Goal: Task Accomplishment & Management: Complete application form

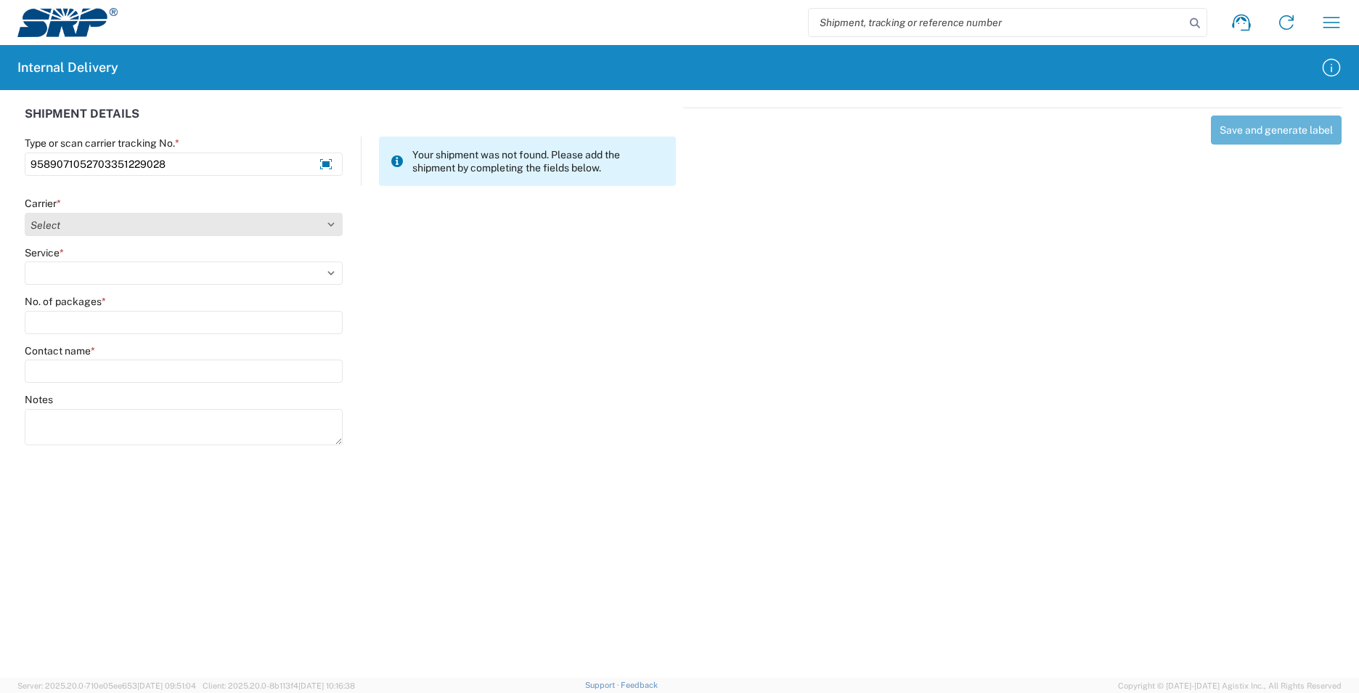
type input "9589071052703351229028"
click at [58, 225] on select "Select AcctPay Amazon Logistics ATI Trucking BC Dimerco Logistics Empire Southw…" at bounding box center [184, 224] width 318 height 23
select select "137"
click at [25, 213] on select "Select AcctPay Amazon Logistics ATI Trucking BC Dimerco Logistics Empire Southw…" at bounding box center [184, 224] width 318 height 23
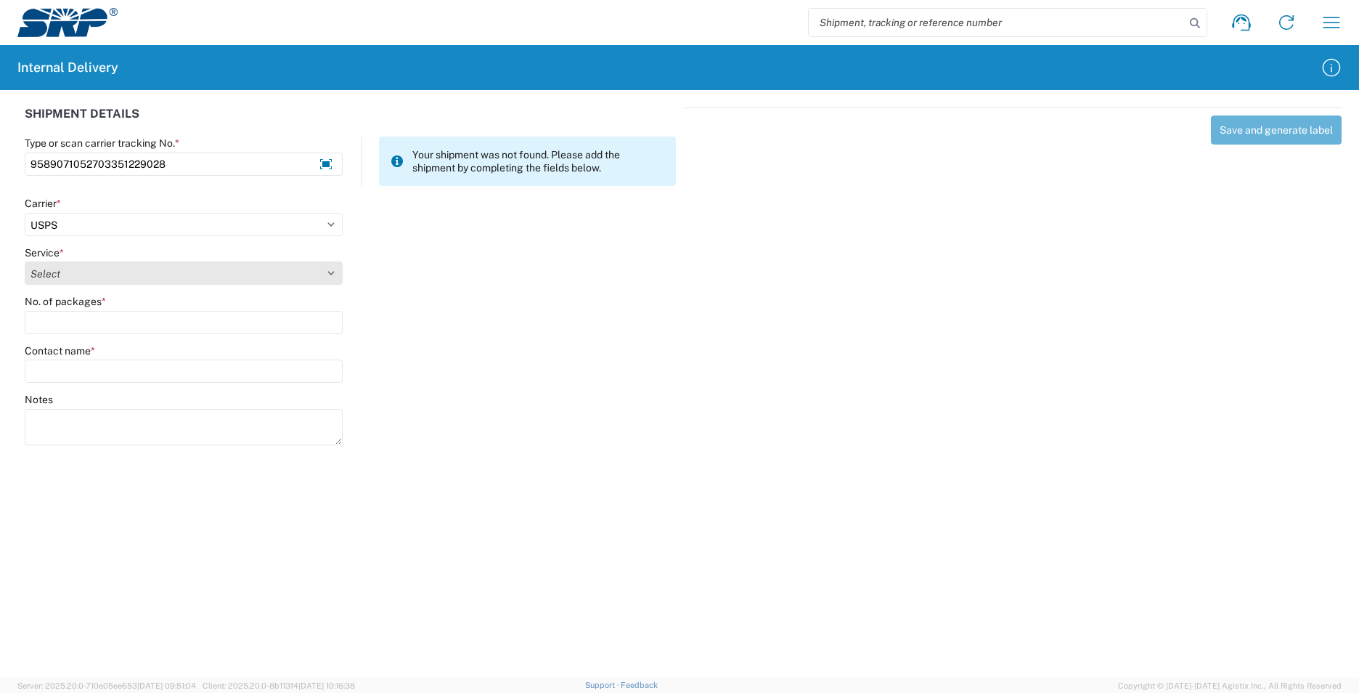
click at [79, 266] on select "Select 3 - 5 Day Bound Printed Matter Express Mail Flat-Rate Envelope Express M…" at bounding box center [184, 272] width 318 height 23
select select "17817"
click at [78, 269] on select "Select 3 - 5 Day Bound Printed Matter Express Mail Flat-Rate Envelope Express M…" at bounding box center [184, 272] width 318 height 23
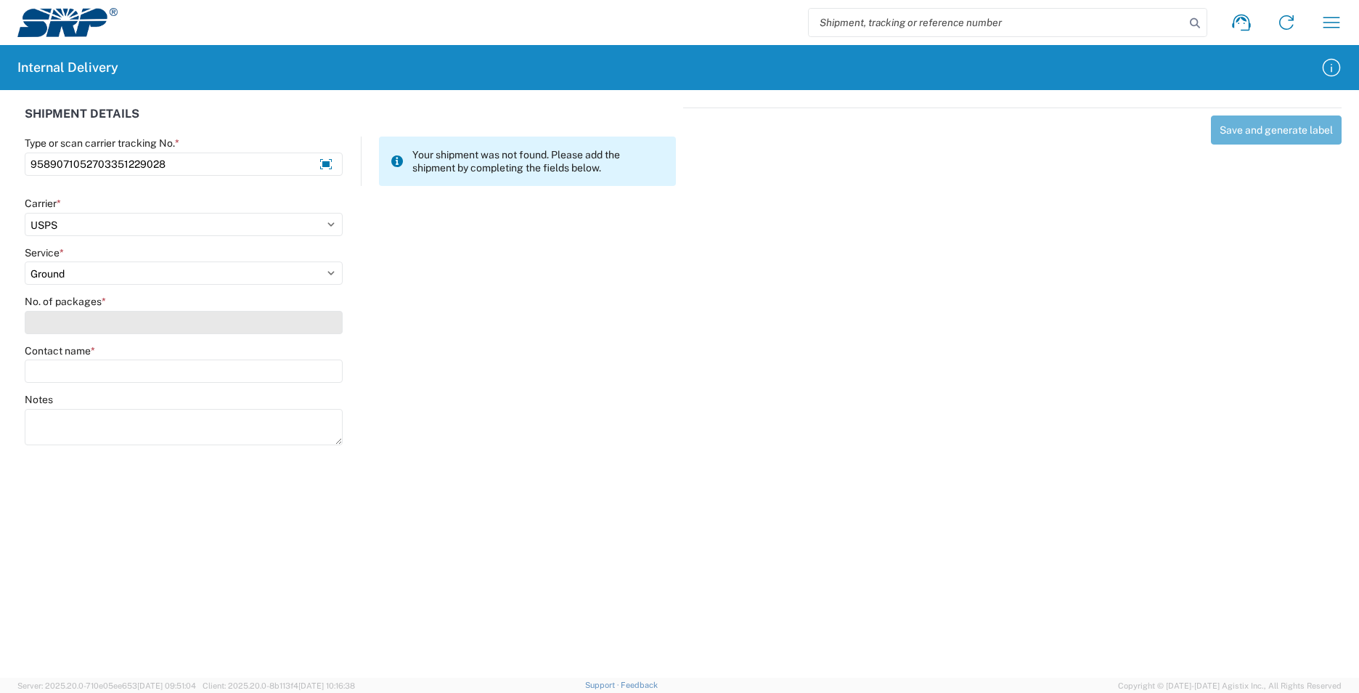
click at [73, 316] on input "No. of packages *" at bounding box center [184, 322] width 318 height 23
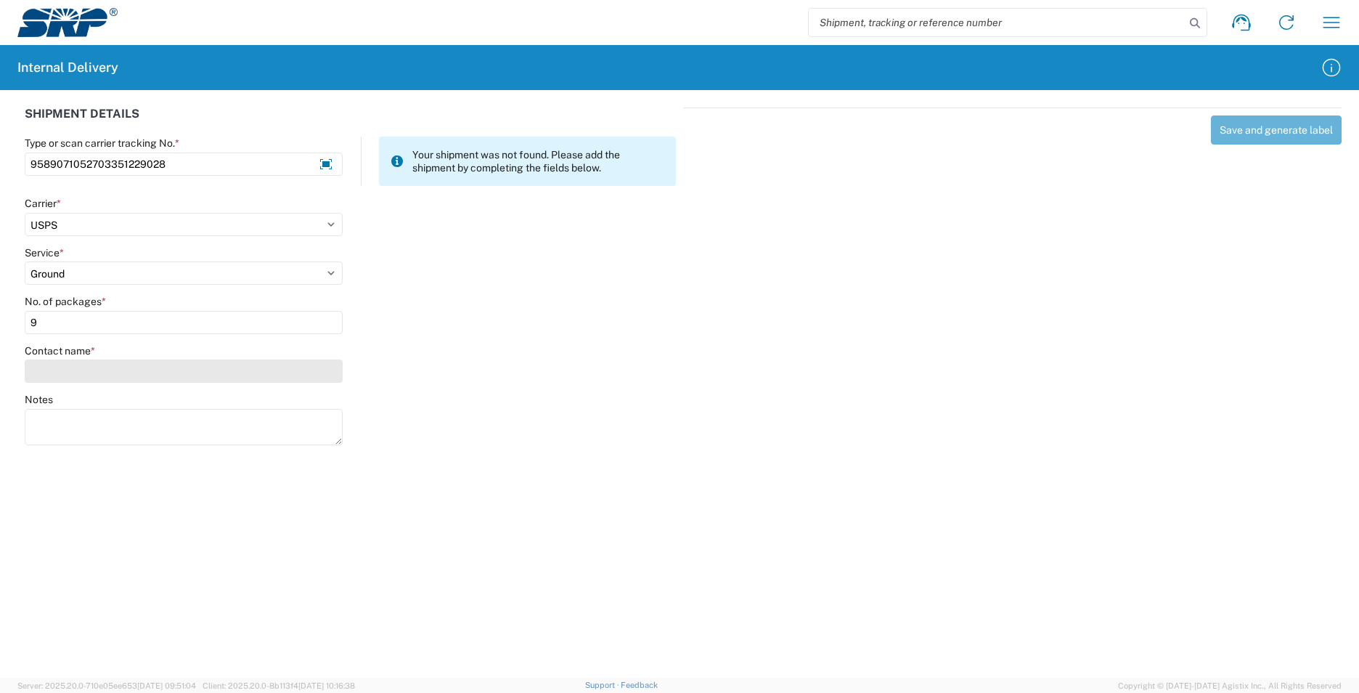
type input "9"
click at [68, 372] on input "Contact name *" at bounding box center [184, 370] width 318 height 23
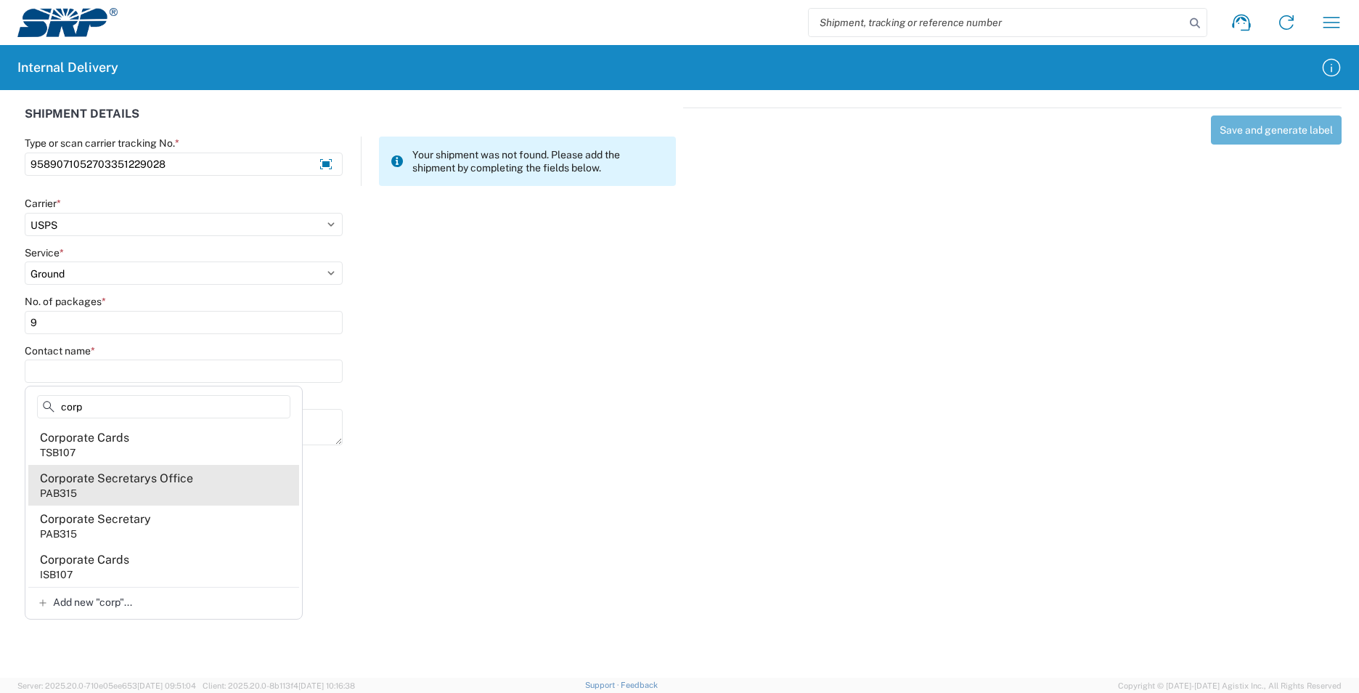
type input "corp"
click at [150, 483] on div "Corporate Secretarys Office" at bounding box center [116, 478] width 153 height 16
type input "Corporate Secretarys Office"
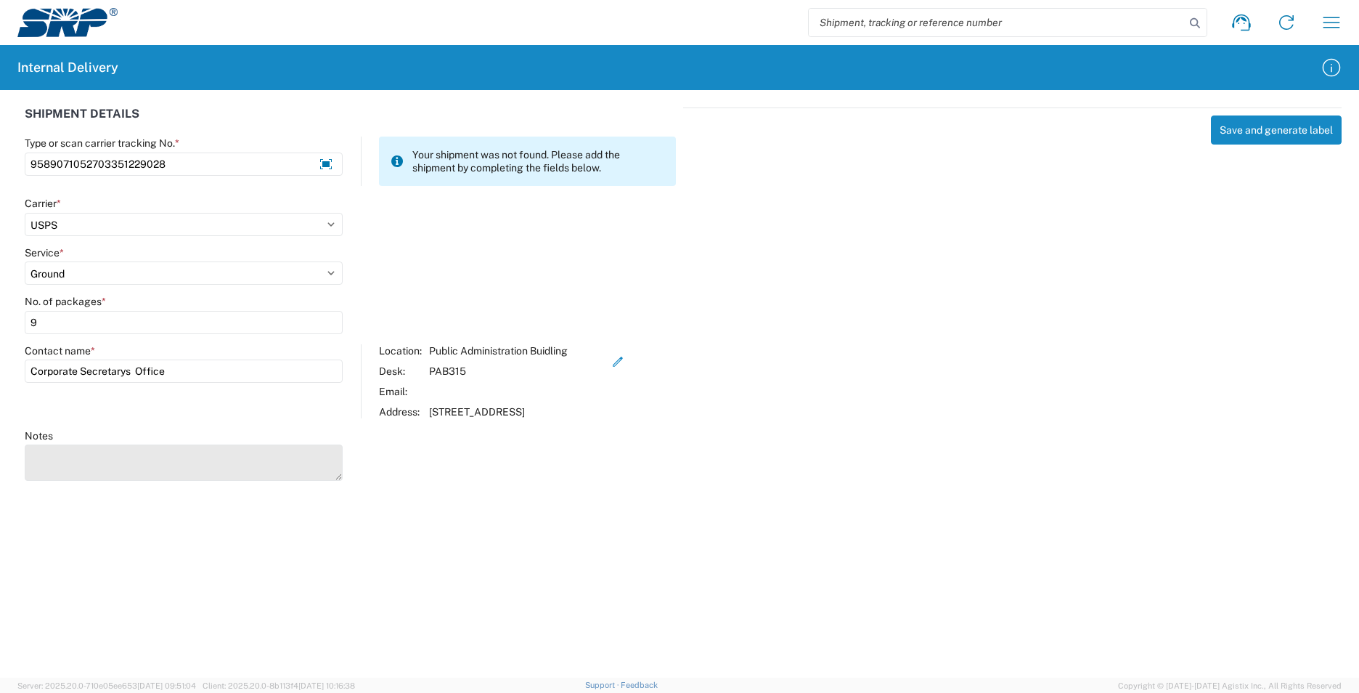
click at [113, 462] on textarea "Notes" at bounding box center [184, 462] width 318 height 36
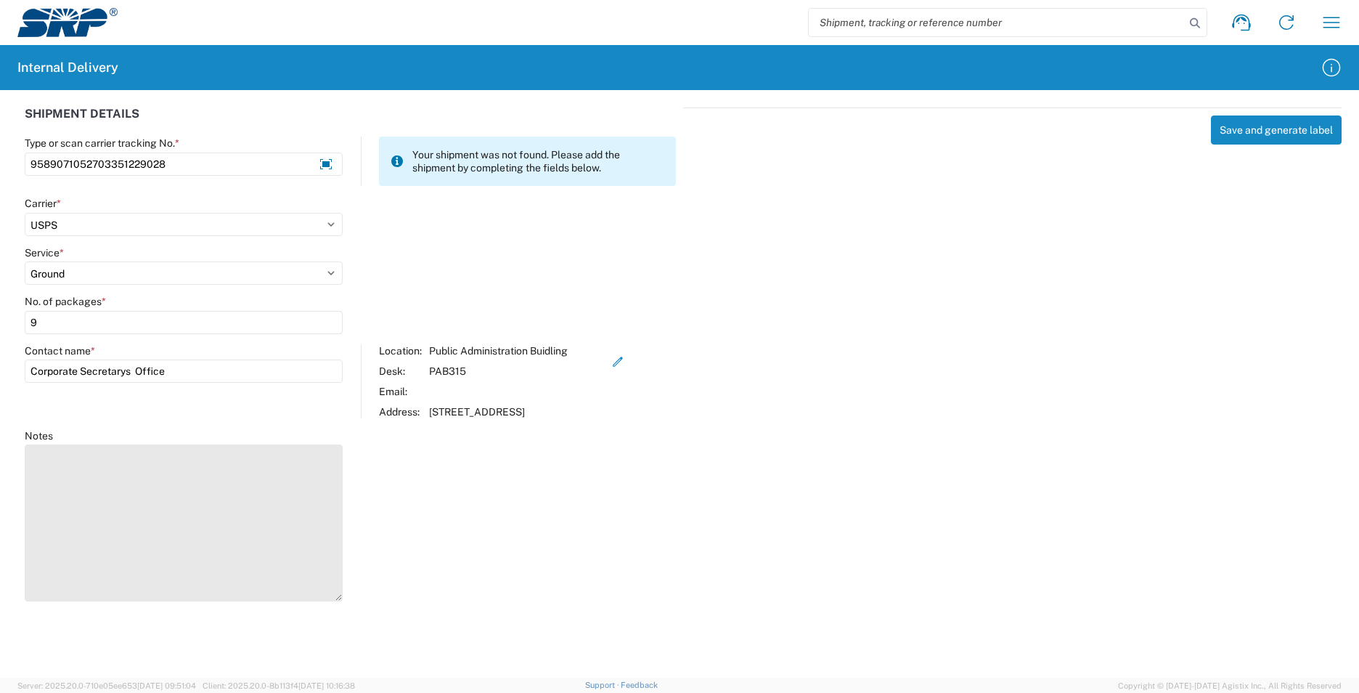
drag, startPoint x: 333, startPoint y: 476, endPoint x: 324, endPoint y: 606, distance: 130.3
click at [324, 601] on textarea "Notes" at bounding box center [184, 522] width 318 height 157
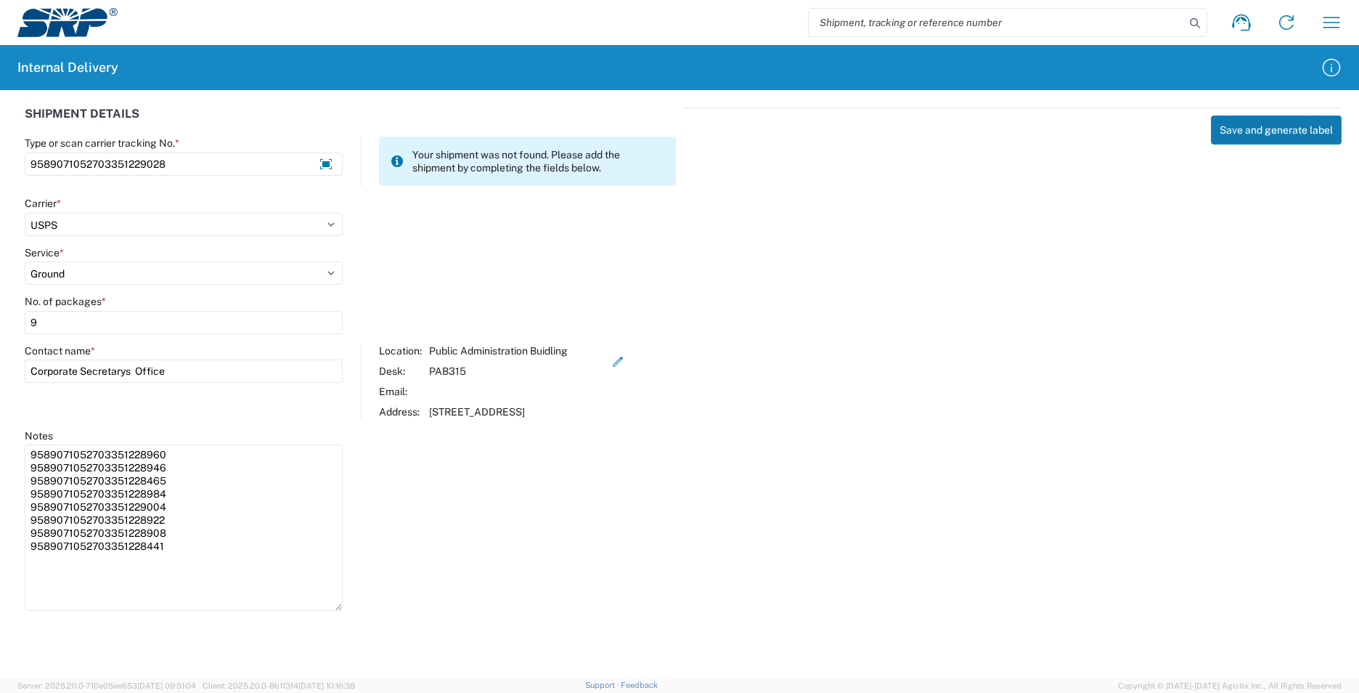
type textarea "9589071052703351228960 9589071052703351228946 9589071052703351228465 9589071052…"
click at [1250, 129] on button "Save and generate label" at bounding box center [1276, 129] width 131 height 29
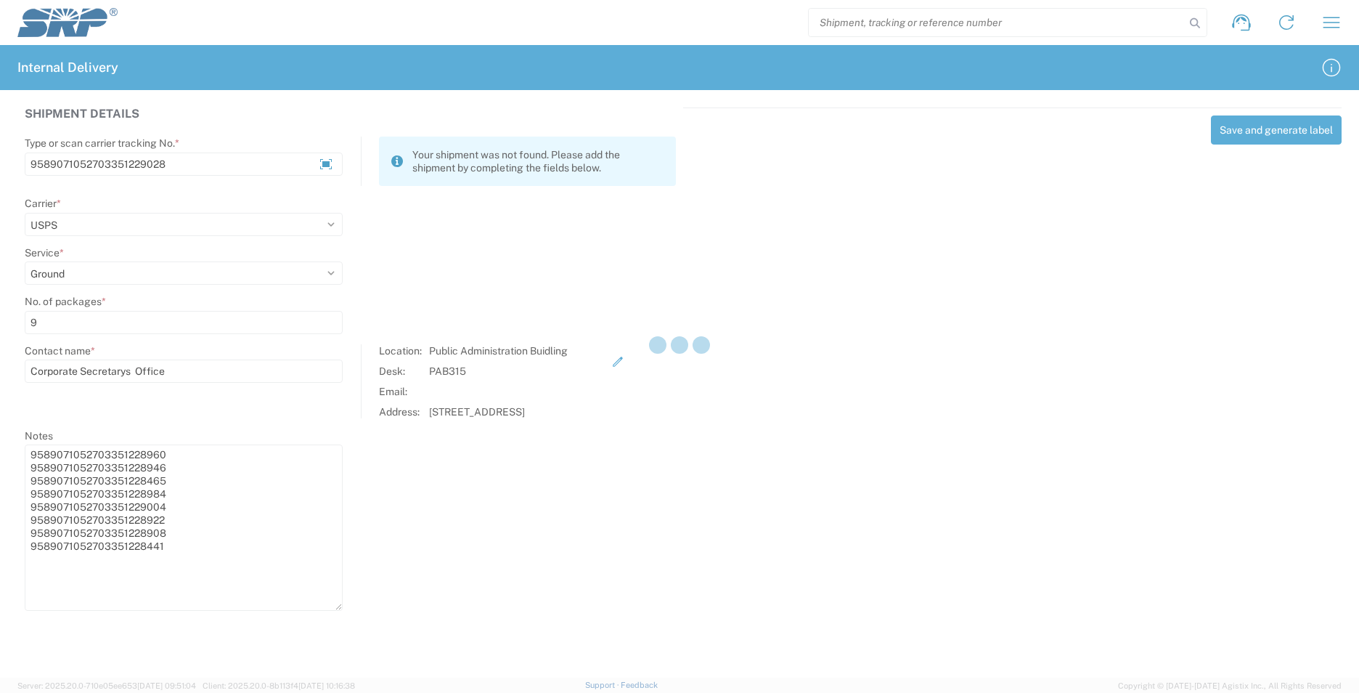
select select
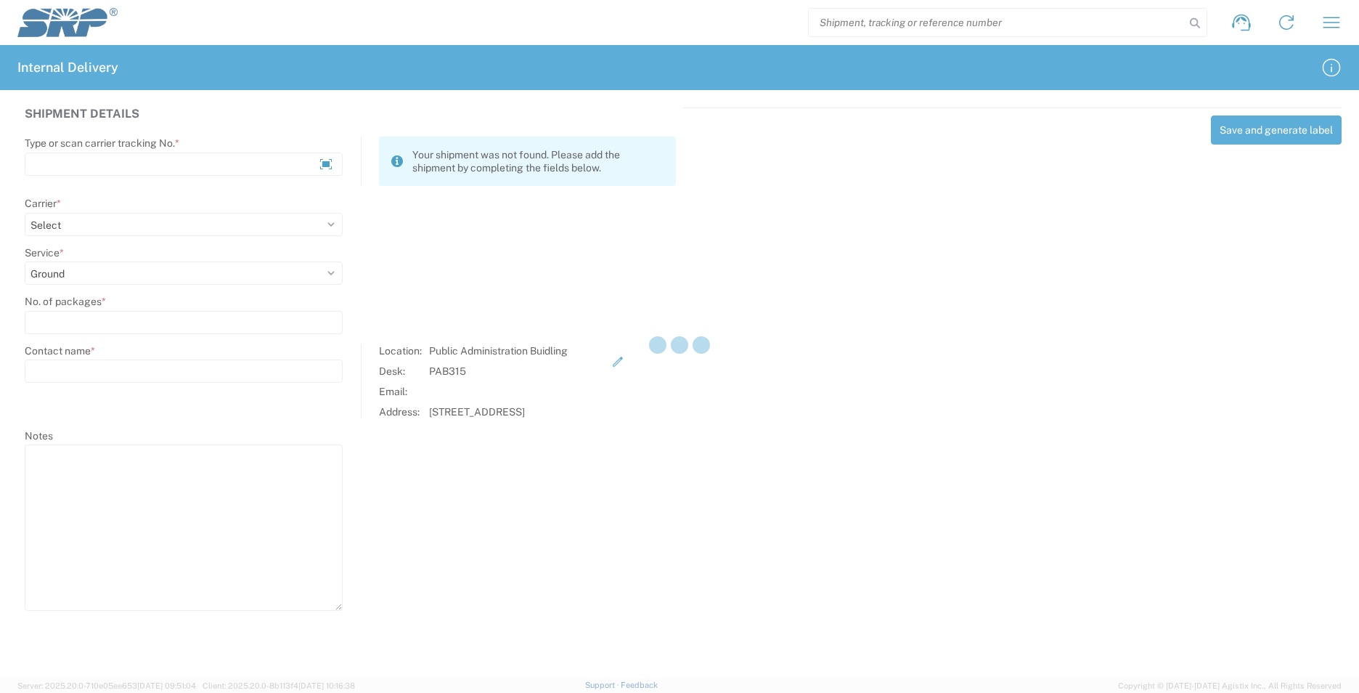
select select
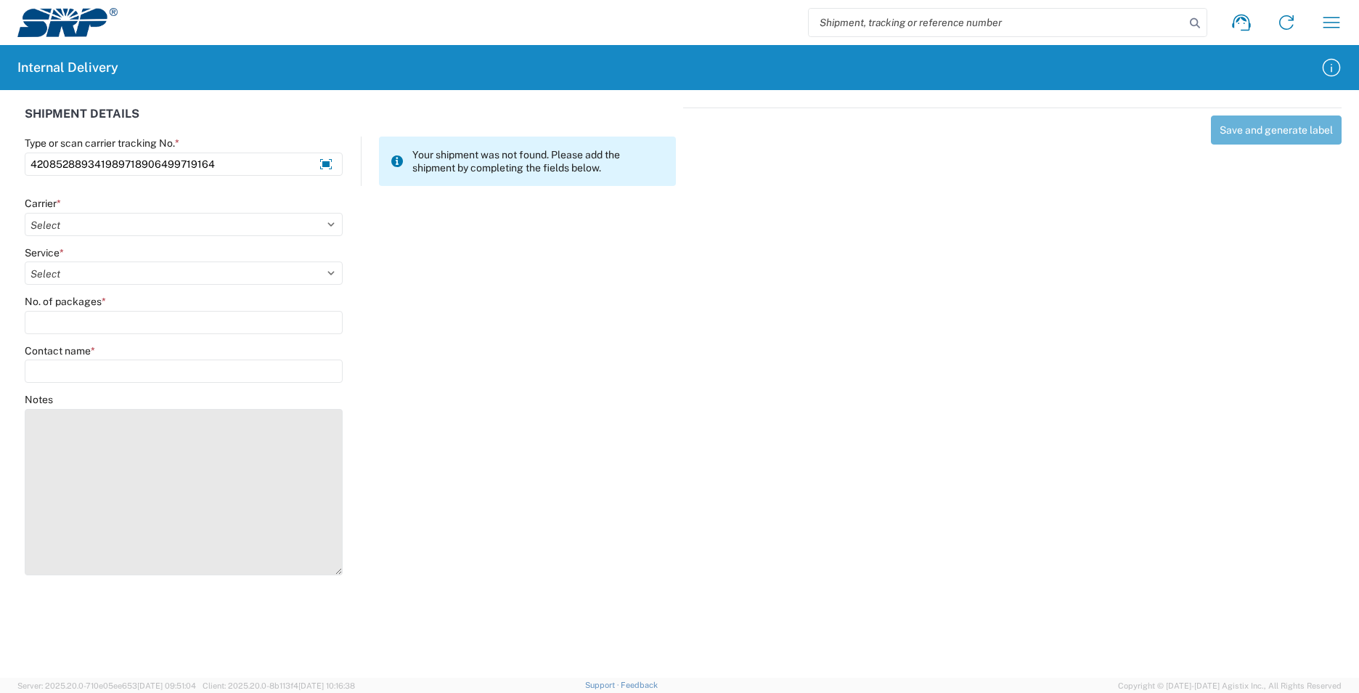
type input "420852889341989718906499719164"
click at [113, 481] on textarea "Notes" at bounding box center [184, 492] width 318 height 166
click at [52, 501] on textarea "420852889341989718906494630716 420852889341989718906493825229 42085288934198971…" at bounding box center [184, 492] width 318 height 166
click at [184, 497] on textarea "420852889341989718906494630716 420852889341989718906493825229 42085288934198971…" at bounding box center [184, 492] width 318 height 166
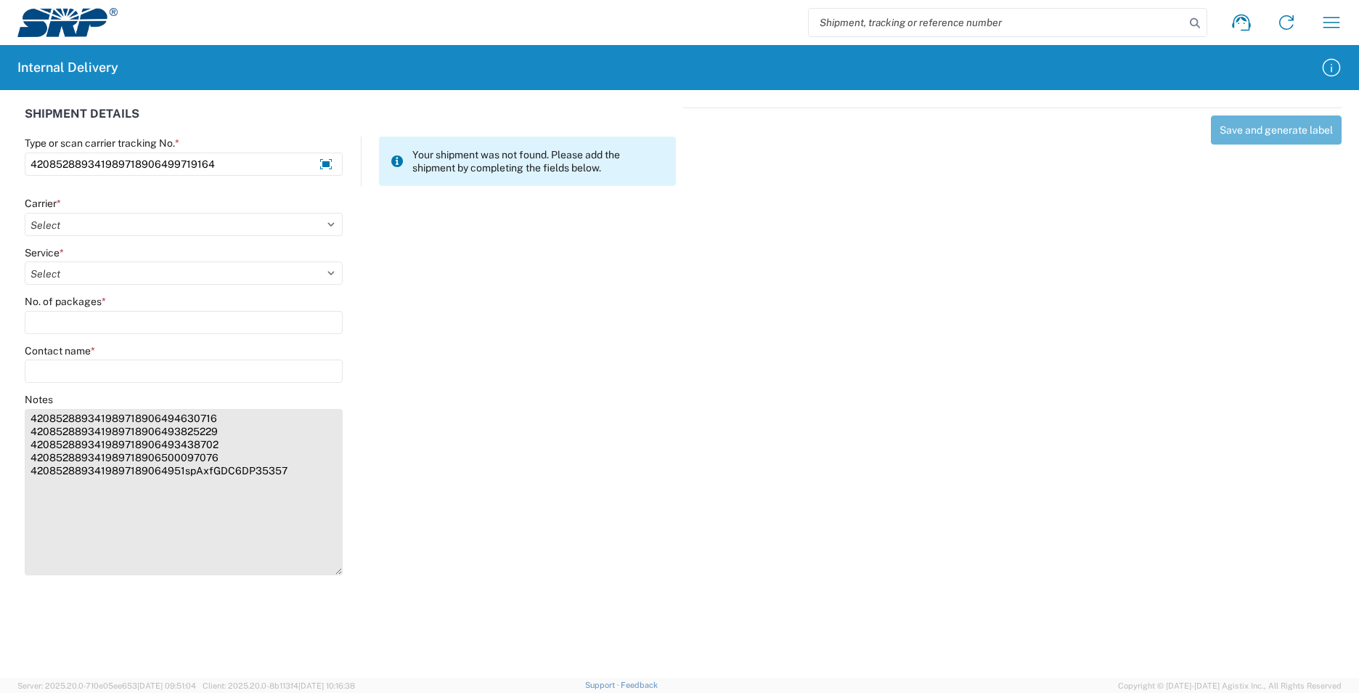
drag, startPoint x: 294, startPoint y: 473, endPoint x: 183, endPoint y: 483, distance: 111.5
click at [183, 483] on textarea "420852889341989718906494630716 420852889341989718906493825229 42085288934198971…" at bounding box center [184, 492] width 318 height 166
click at [226, 473] on textarea "420852889341989718906494630716 420852889341989718906493825229 42085288934198971…" at bounding box center [184, 492] width 318 height 166
click at [224, 473] on textarea "420852889341989718906494630716 420852889341989718906493825229 42085288934198971…" at bounding box center [184, 492] width 318 height 166
click at [31, 481] on textarea "420852889341989718906494630716 420852889341989718906493825229 42085288934198971…" at bounding box center [184, 492] width 318 height 166
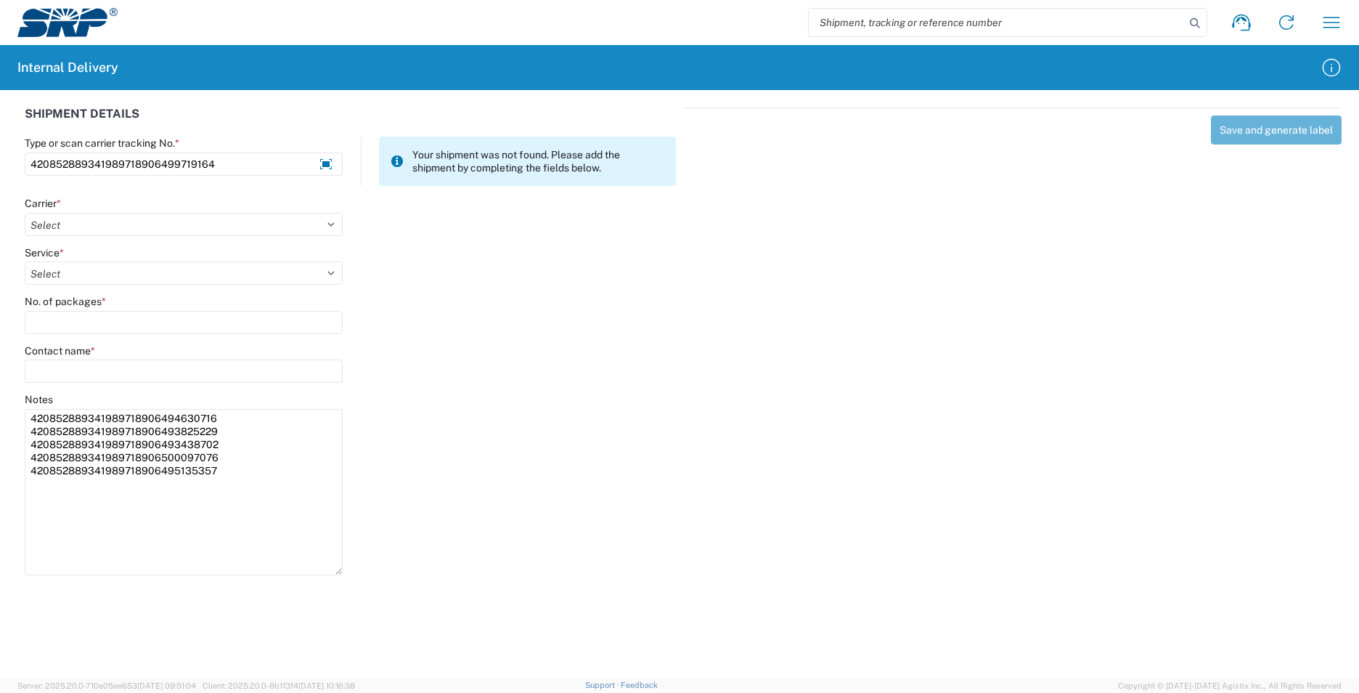
drag, startPoint x: 128, startPoint y: 471, endPoint x: 23, endPoint y: 475, distance: 105.3
click at [23, 475] on agx-form-control-wrapper-v2 "Notes 420852889341989718906494630716 420852889341989718906493825229 42085288934…" at bounding box center [183, 490] width 333 height 195
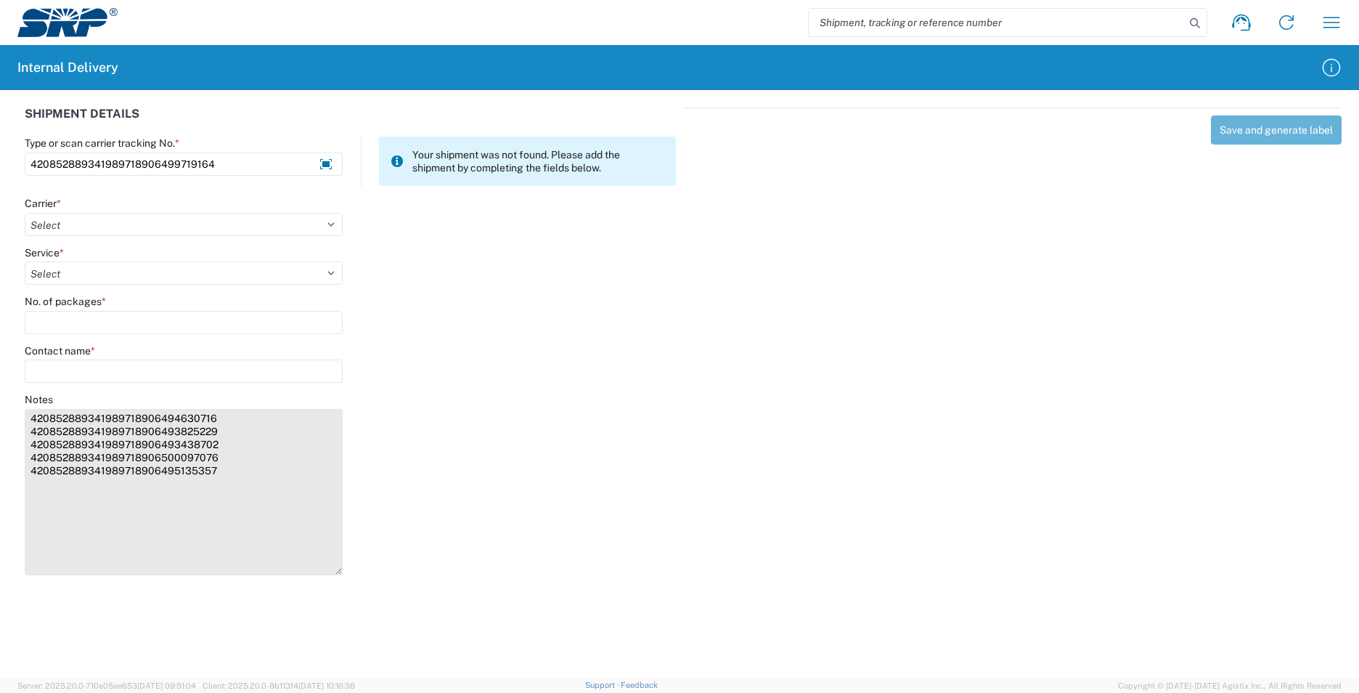
click at [58, 481] on textarea "420852889341989718906494630716 420852889341989718906493825229 42085288934198971…" at bounding box center [184, 492] width 318 height 166
click at [40, 482] on textarea "420852889341989718906494630716 420852889341989718906493825229 42085288934198971…" at bounding box center [184, 492] width 318 height 166
click at [29, 482] on textarea "420852889341989718906494630716 420852889341989718906493825229 42085288934198971…" at bounding box center [184, 492] width 318 height 166
click at [217, 473] on textarea "420852889341989718906494630716 420852889341989718906493825229 42085288934198971…" at bounding box center [184, 492] width 318 height 166
paste textarea "[CREDIT_CARD_NUMBER]"
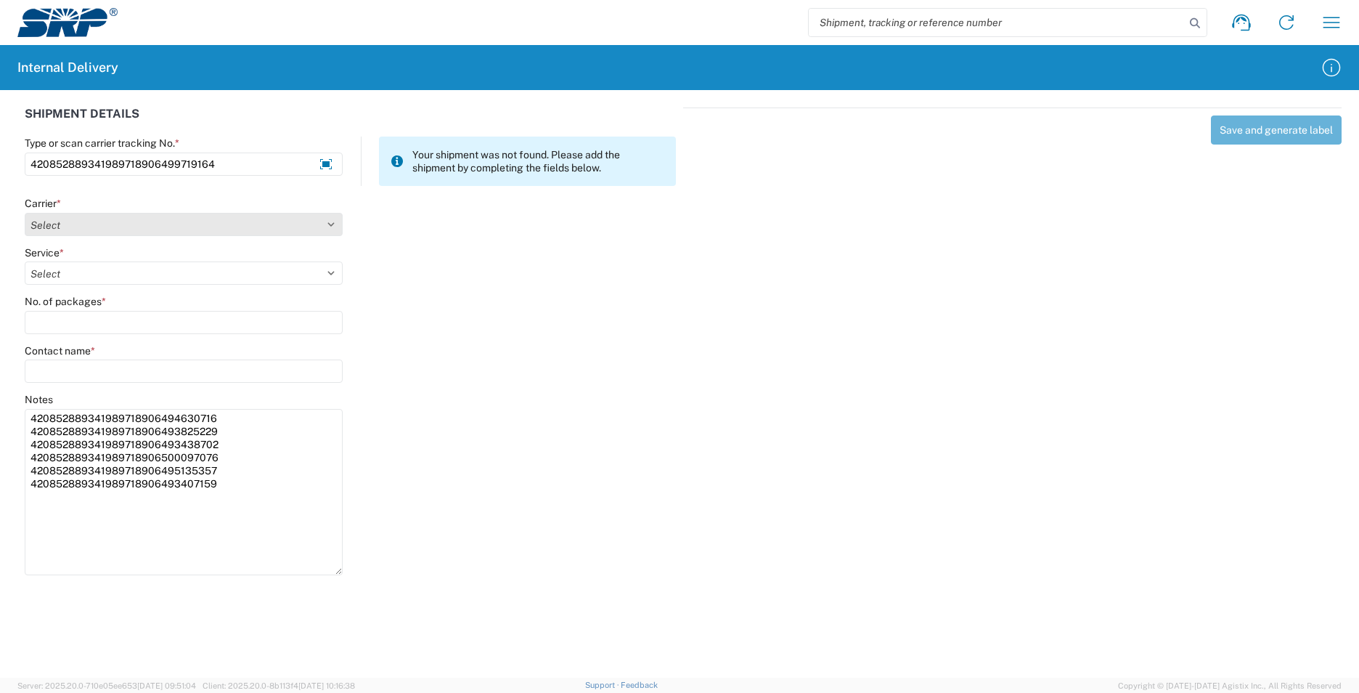
type textarea "420852889341989718906494630716 420852889341989718906493825229 42085288934198971…"
click at [62, 227] on select "Select AcctPay Amazon Logistics ATI Trucking BC Dimerco Logistics Empire Southw…" at bounding box center [184, 224] width 318 height 23
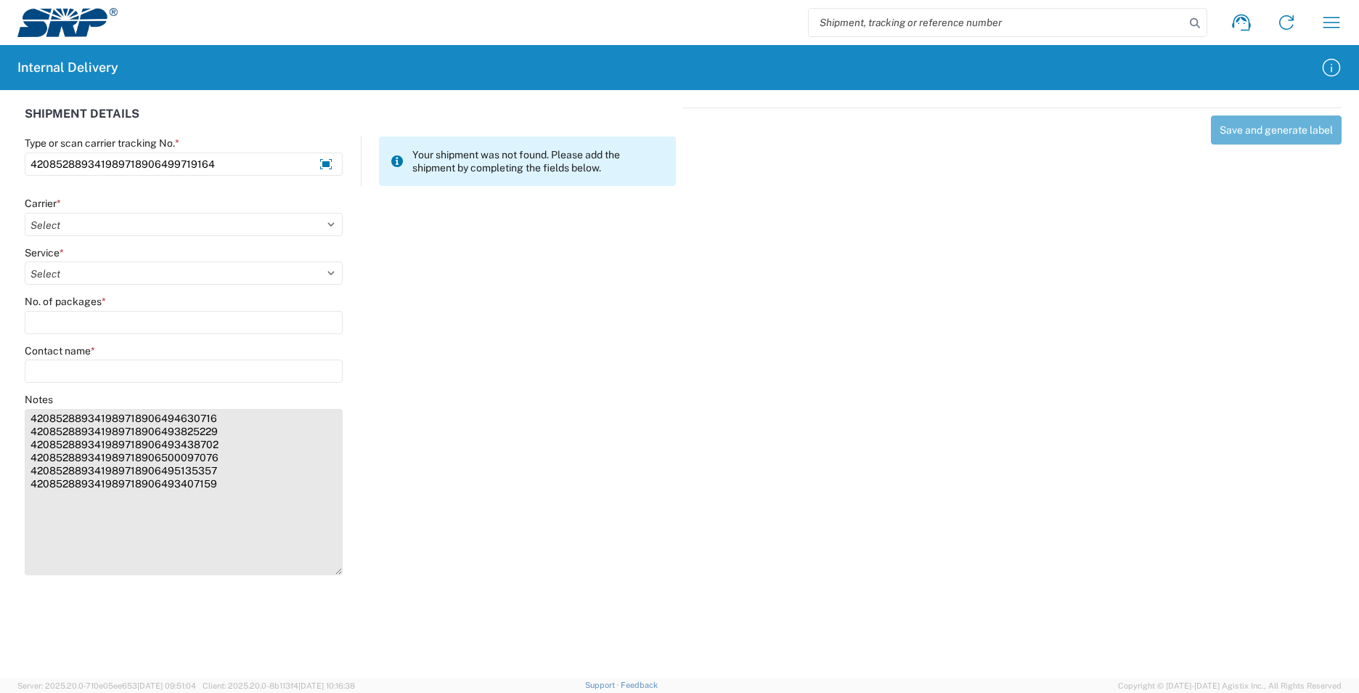
select select "137"
click at [25, 213] on select "Select AcctPay Amazon Logistics ATI Trucking BC Dimerco Logistics Empire Southw…" at bounding box center [184, 224] width 318 height 23
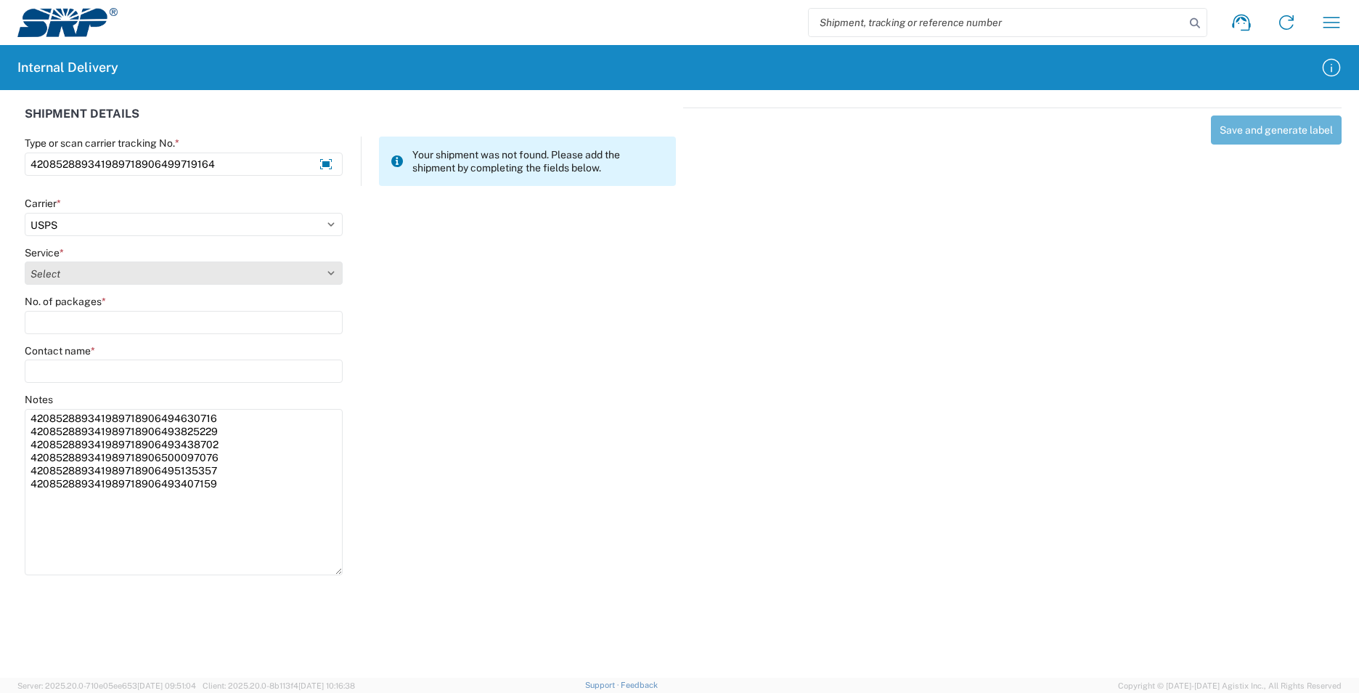
click at [60, 278] on select "Select 3 - 5 Day Bound Printed Matter Express Mail Flat-Rate Envelope Express M…" at bounding box center [184, 272] width 318 height 23
select select "17817"
click at [25, 261] on select "Select 3 - 5 Day Bound Printed Matter Express Mail Flat-Rate Envelope Express M…" at bounding box center [184, 272] width 318 height 23
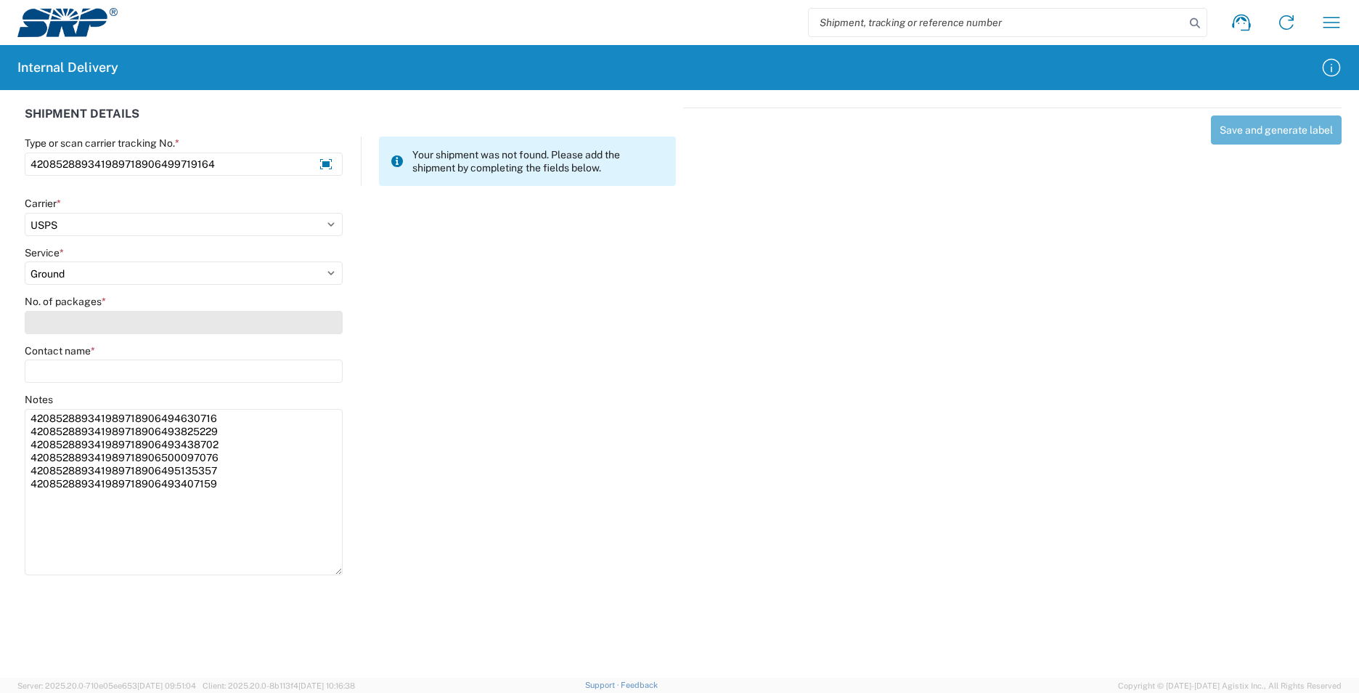
click at [56, 327] on input "No. of packages *" at bounding box center [184, 322] width 318 height 23
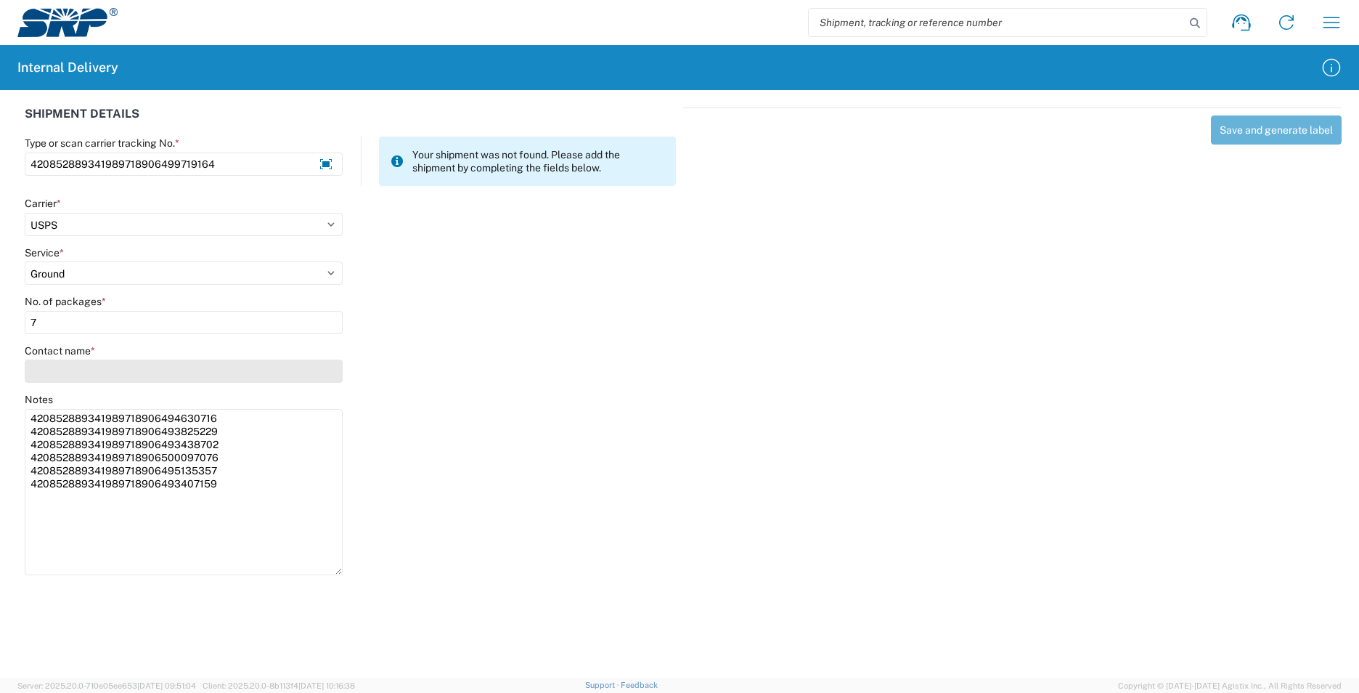
type input "7"
click at [53, 372] on input "Contact name *" at bounding box center [184, 370] width 318 height 23
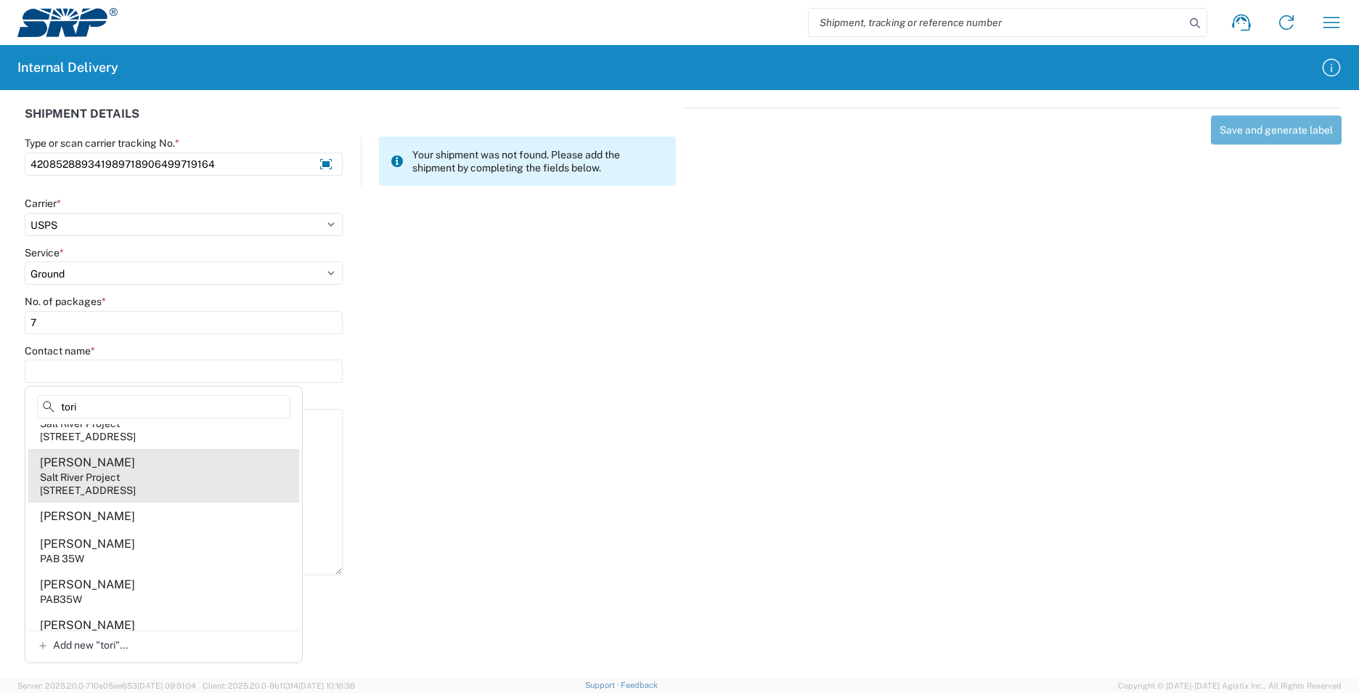
scroll to position [290, 0]
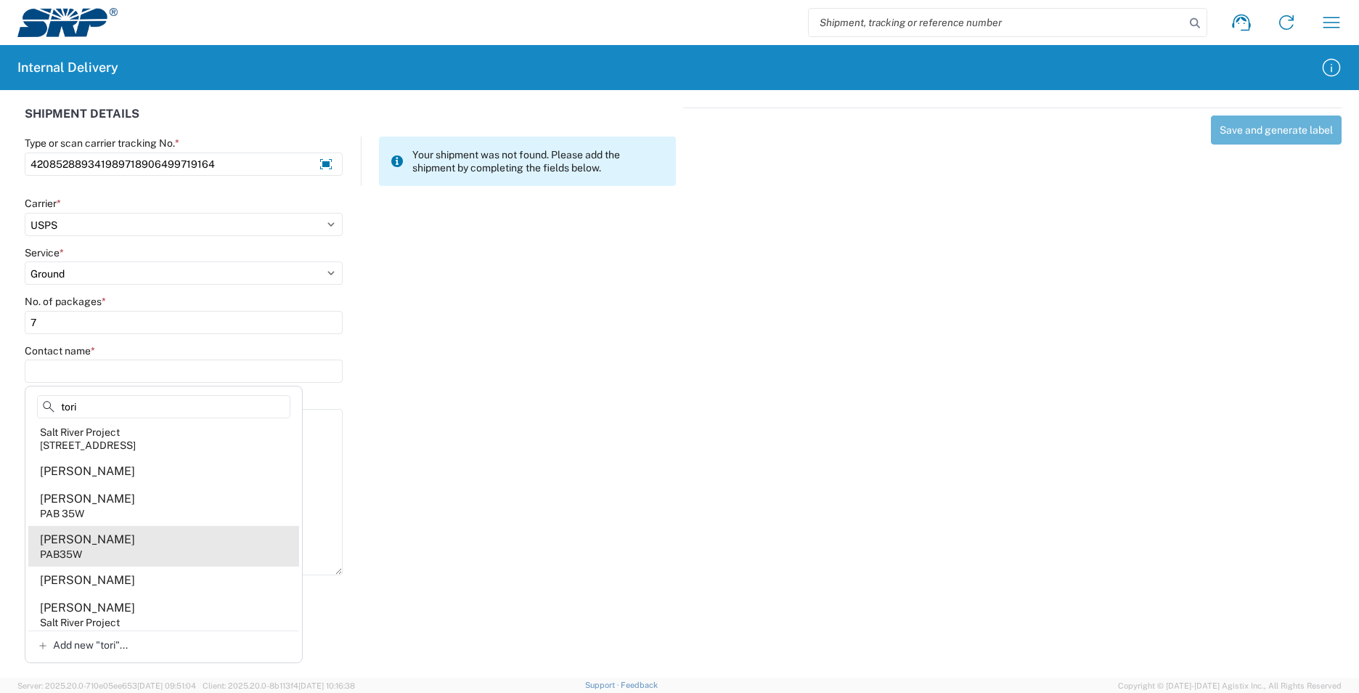
type input "tori"
click at [108, 547] on agx-address-suggestion-item "[PERSON_NAME] PAB35W" at bounding box center [163, 546] width 271 height 41
type input "[PERSON_NAME]"
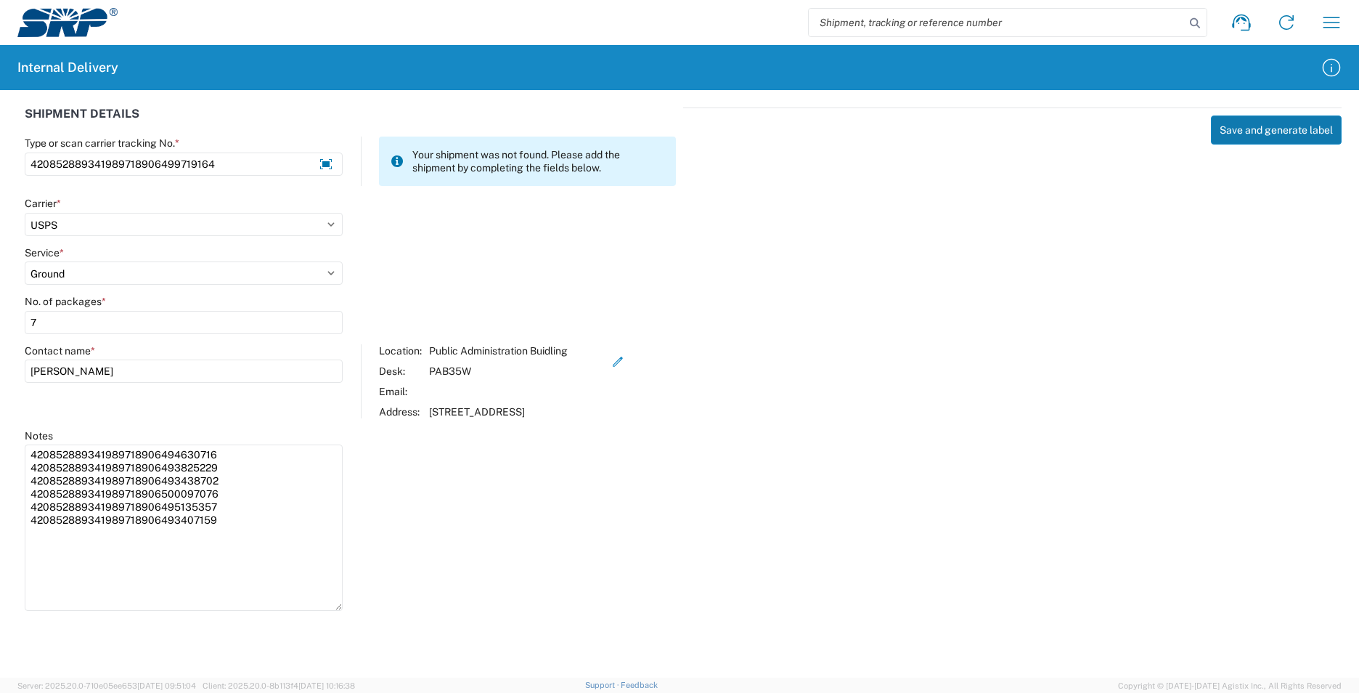
click at [1265, 128] on button "Save and generate label" at bounding box center [1276, 129] width 131 height 29
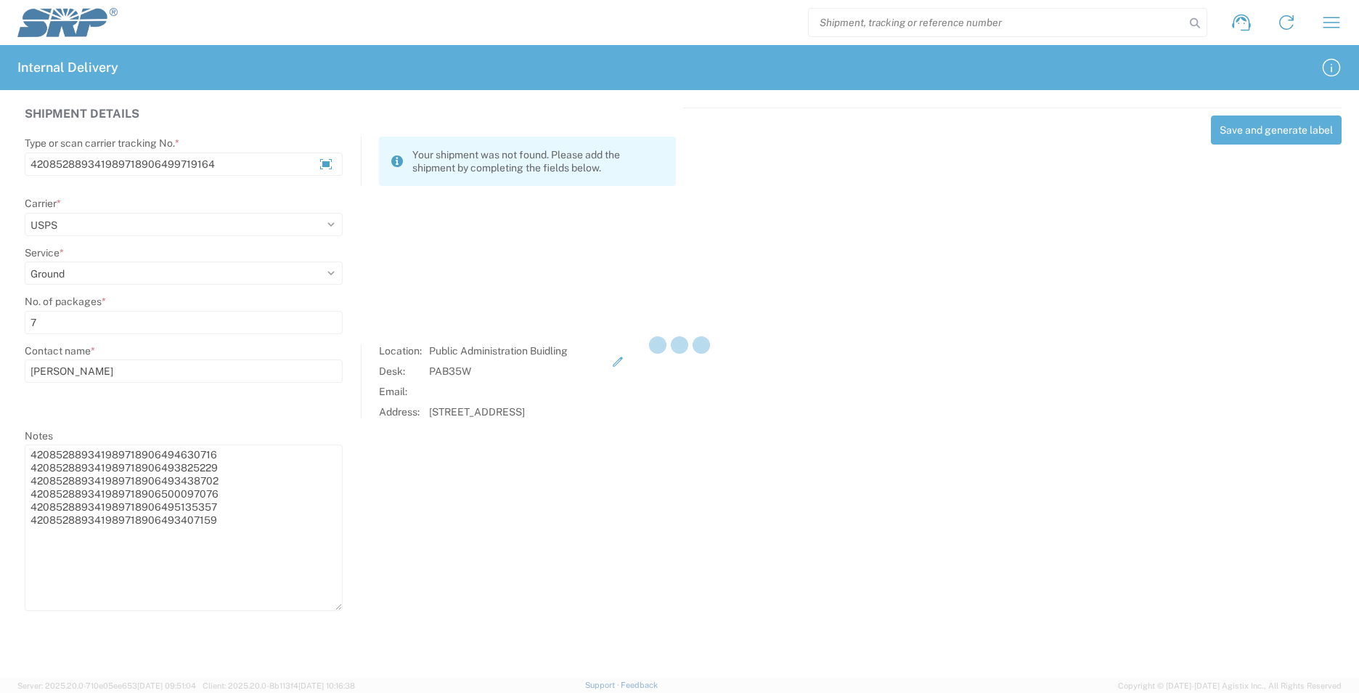
select select
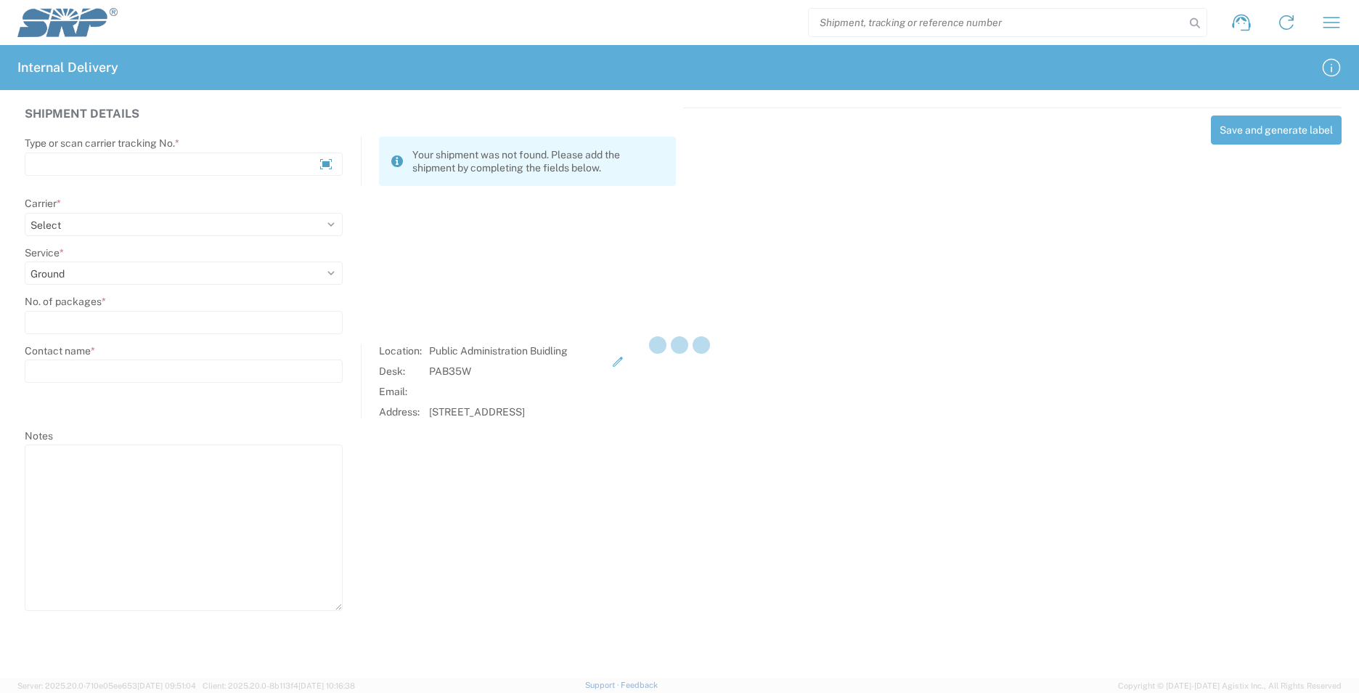
select select
